Goal: Complete application form: Complete application form

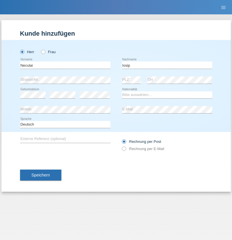
type input "Iosip"
select select "OM"
select select "C"
select select "03"
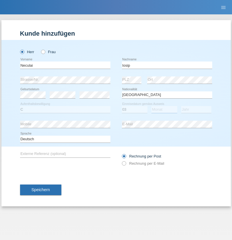
select select "01"
select select "2021"
